Goal: Task Accomplishment & Management: Use online tool/utility

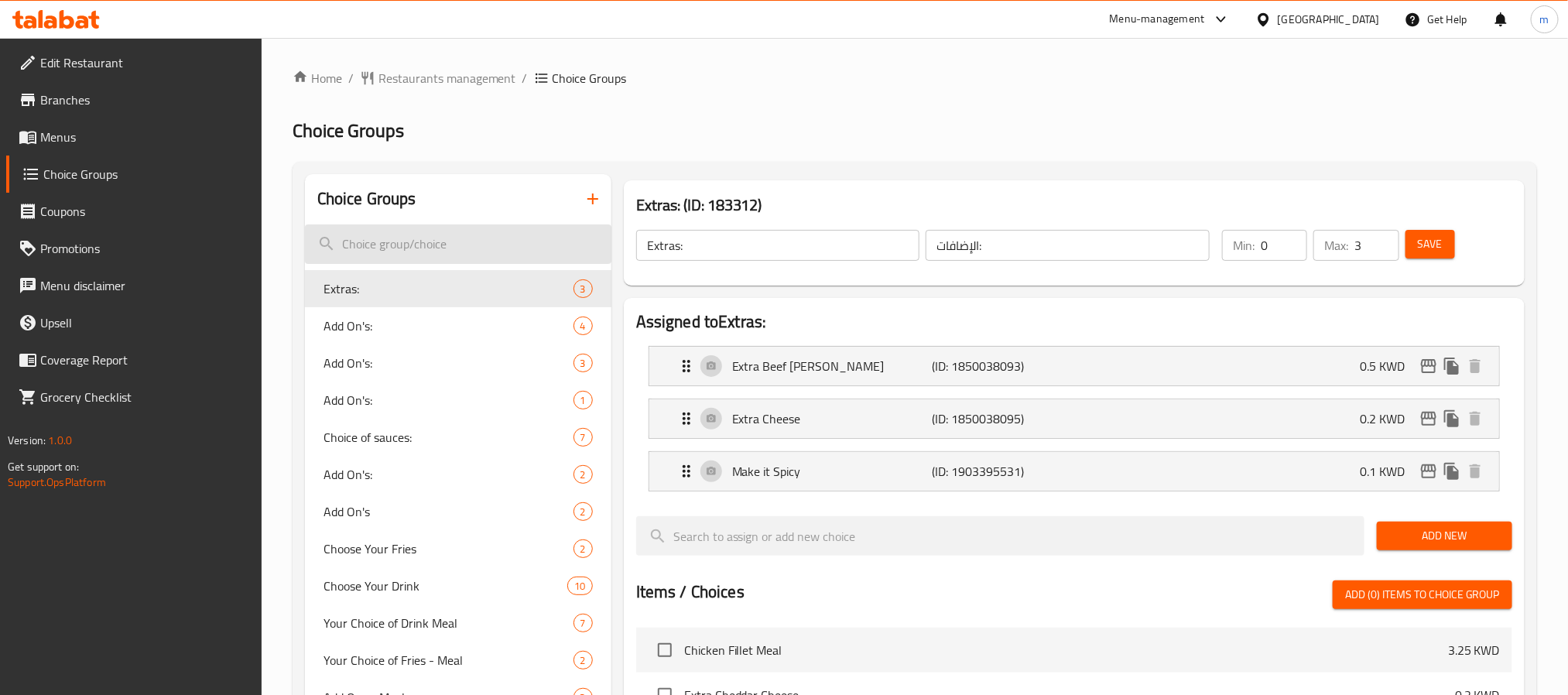
click at [371, 235] on input "search" at bounding box center [458, 244] width 307 height 39
paste input "Choose Your Fries"
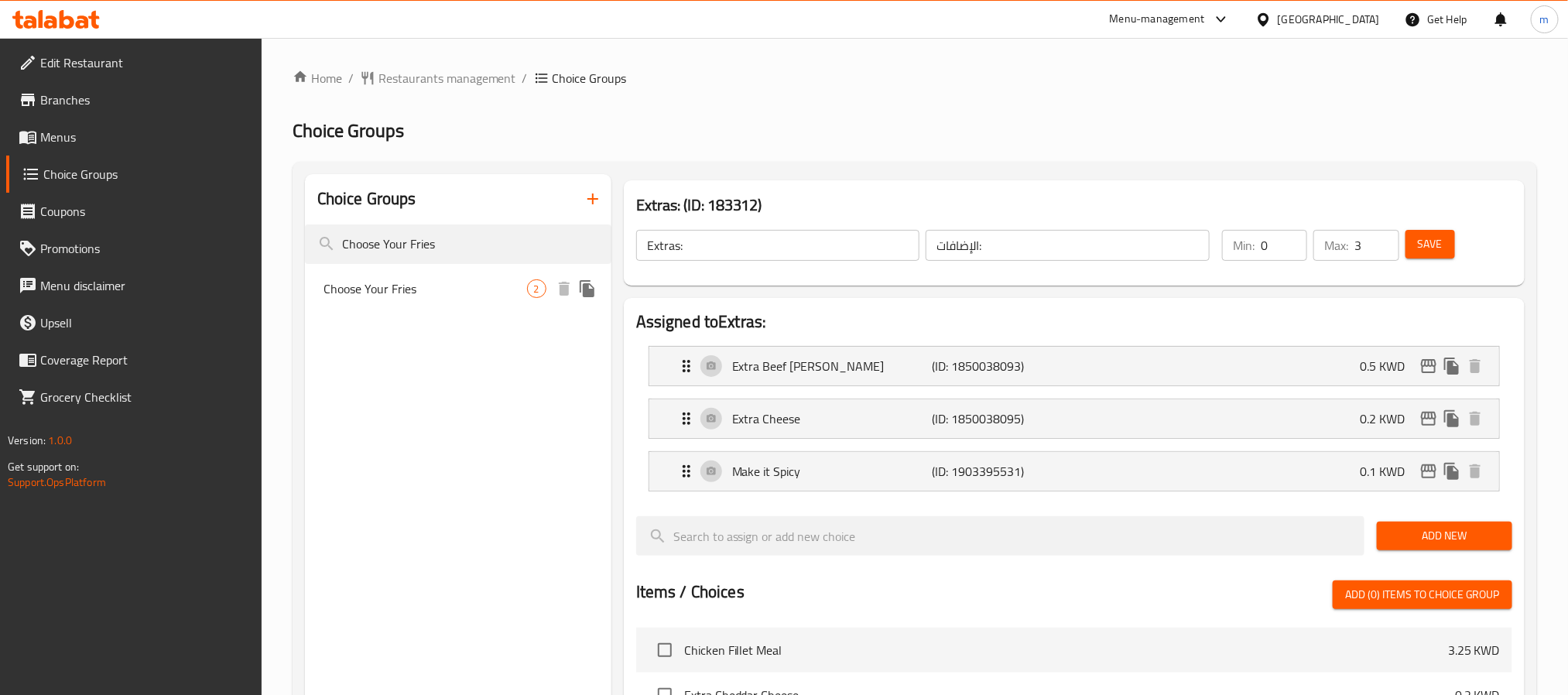
type input "Choose Your Fries"
click at [389, 290] on span "Choose Your Fries" at bounding box center [425, 288] width 203 height 19
type input "Choose Your Fries"
type input "اختار الفرايز"
type input "1"
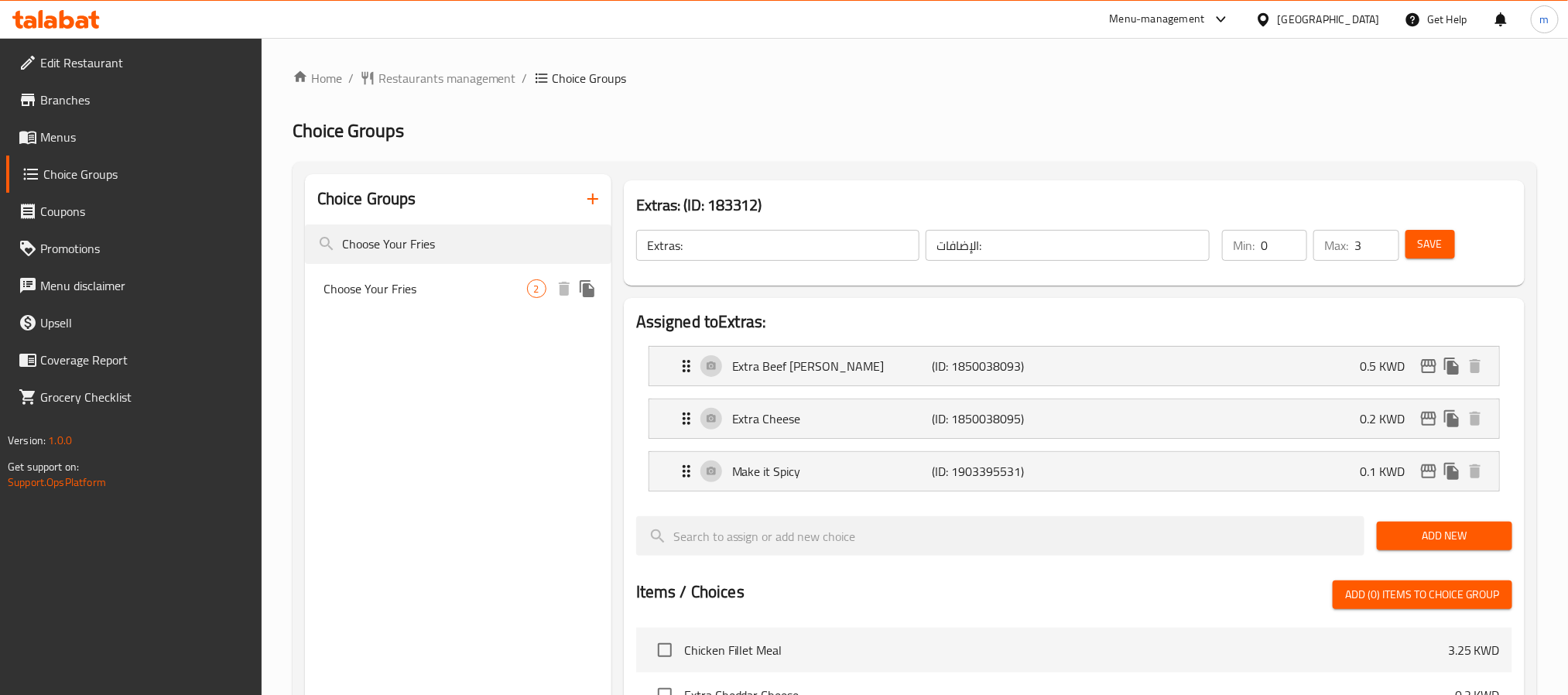
type input "1"
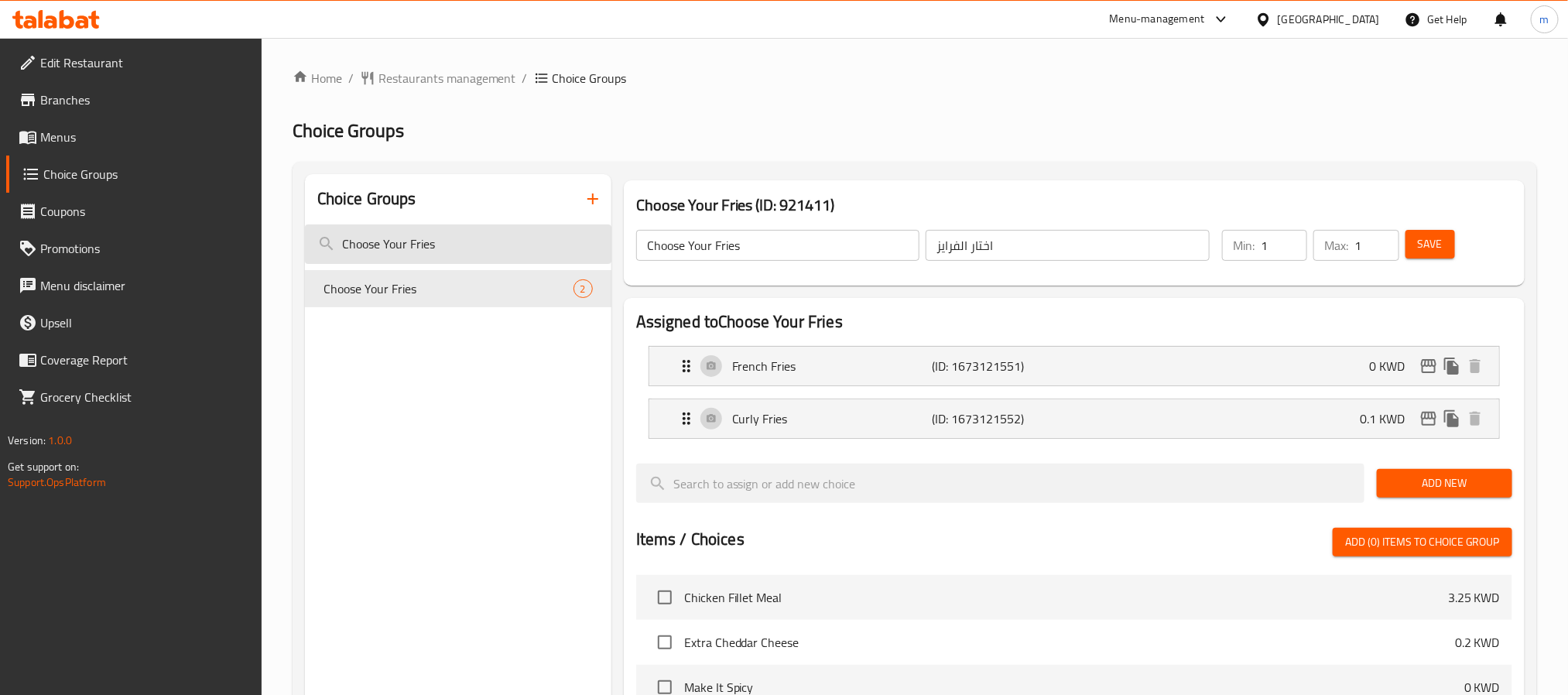
click at [397, 246] on input "Choose Your Fries" at bounding box center [458, 244] width 307 height 39
paste input "Your Choice of Drink Meal"
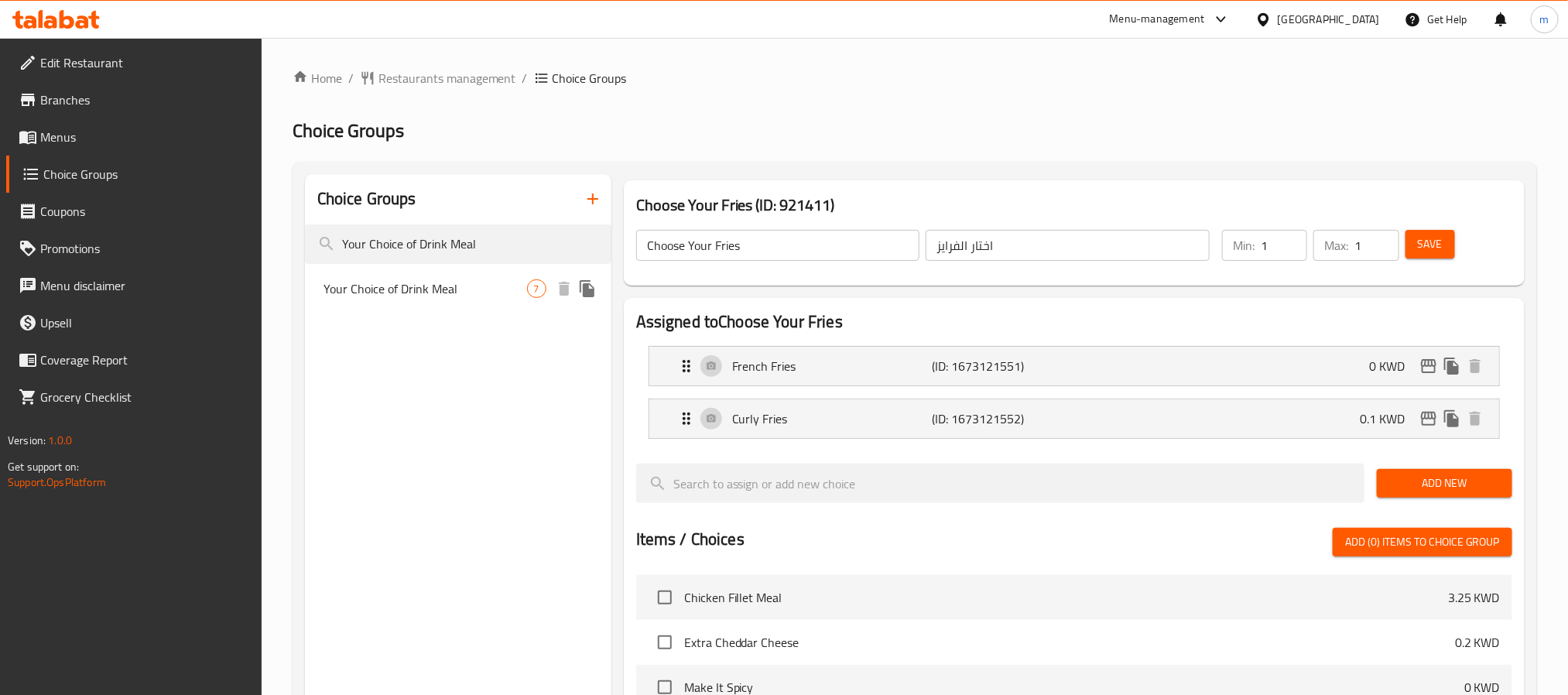
type input "Your Choice of Drink Meal"
click at [403, 284] on span "Your Choice of Drink Meal" at bounding box center [425, 288] width 203 height 19
type input "Your Choice of Drink Meal"
type input "اختيارك من مشروب الوجبة"
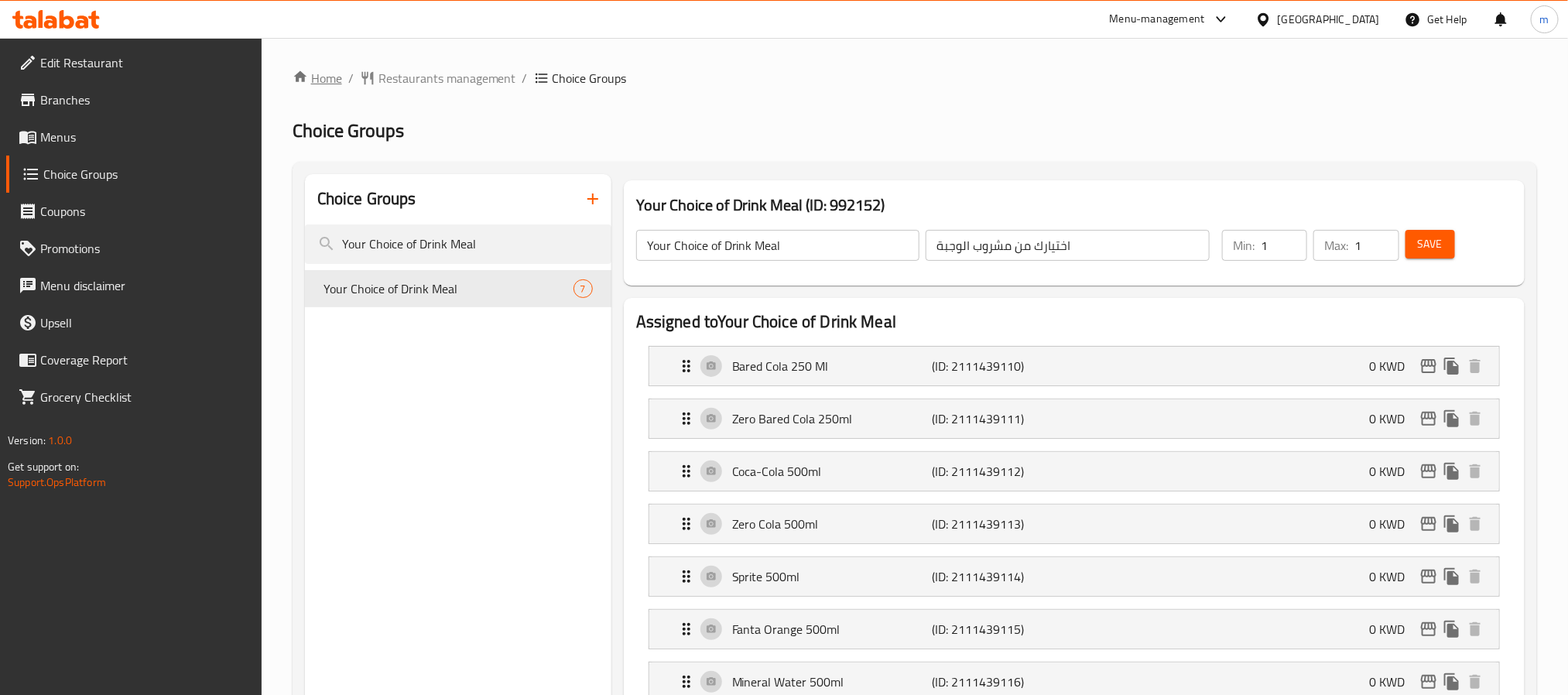
click at [309, 69] on link "Home" at bounding box center [317, 78] width 49 height 19
